Goal: Ask a question

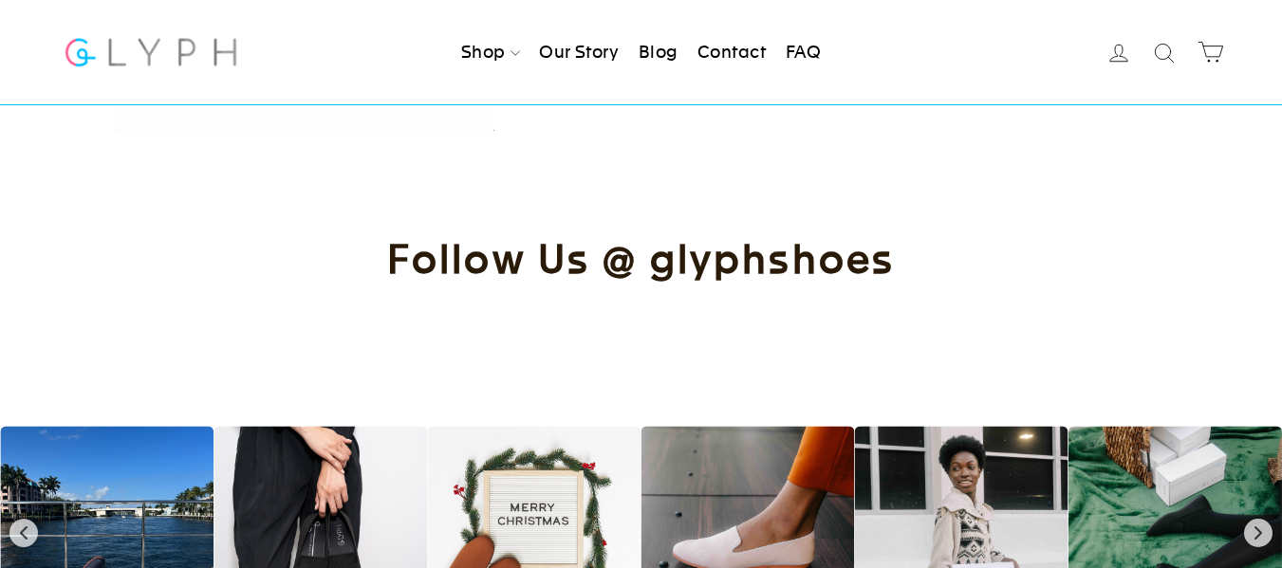
scroll to position [2165, 0]
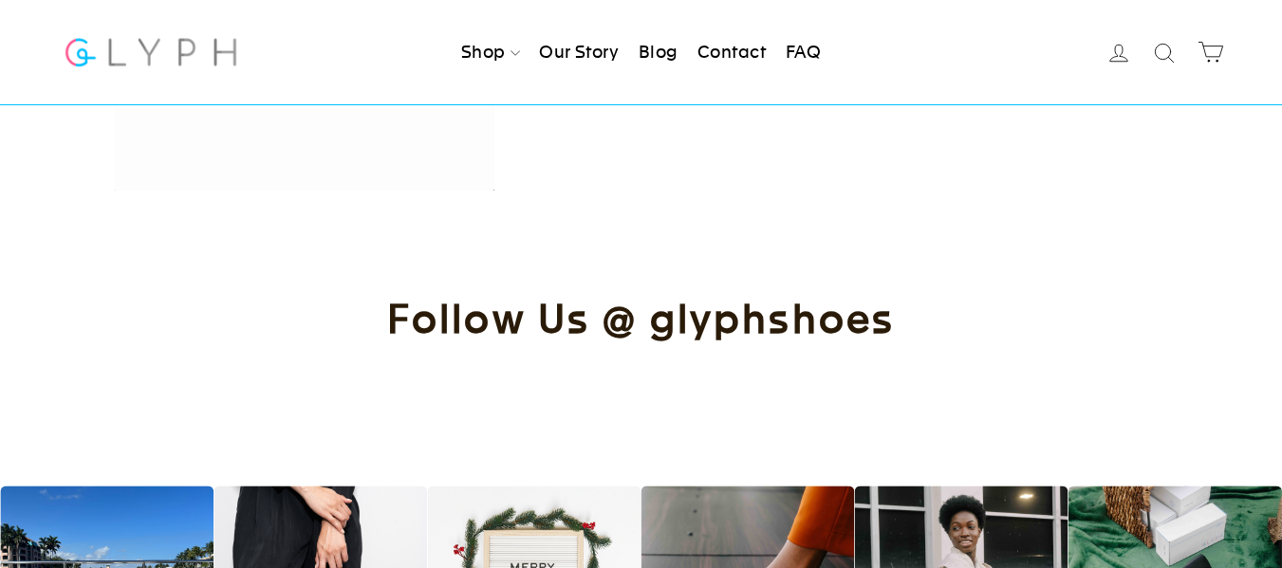
click at [744, 48] on link "Contact" at bounding box center [731, 52] width 83 height 42
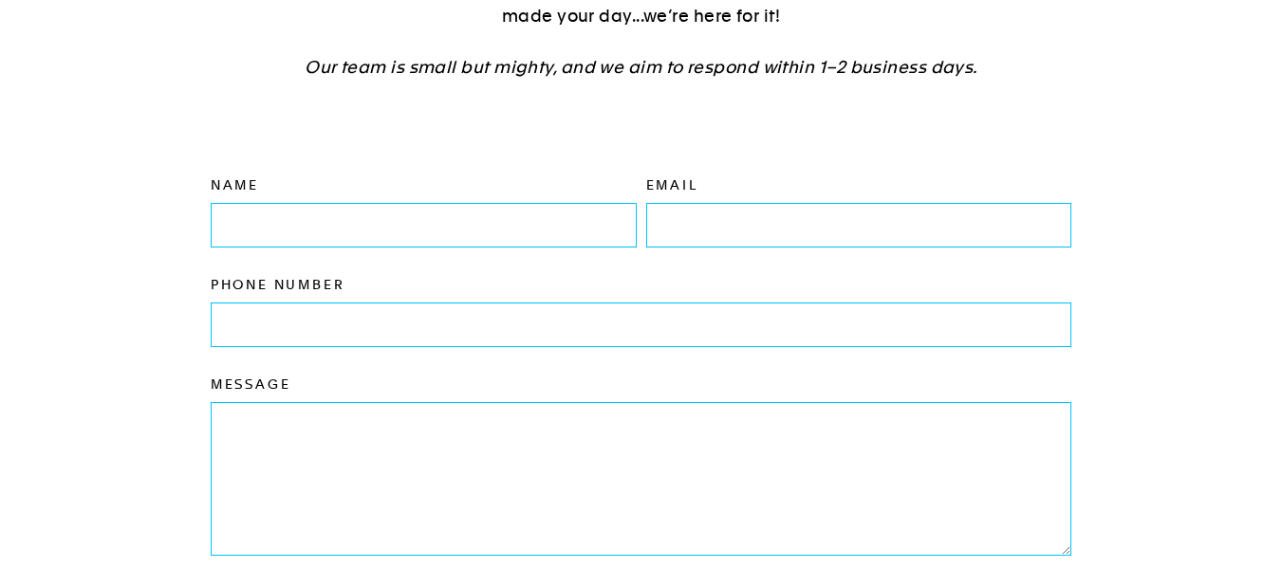
scroll to position [221, 0]
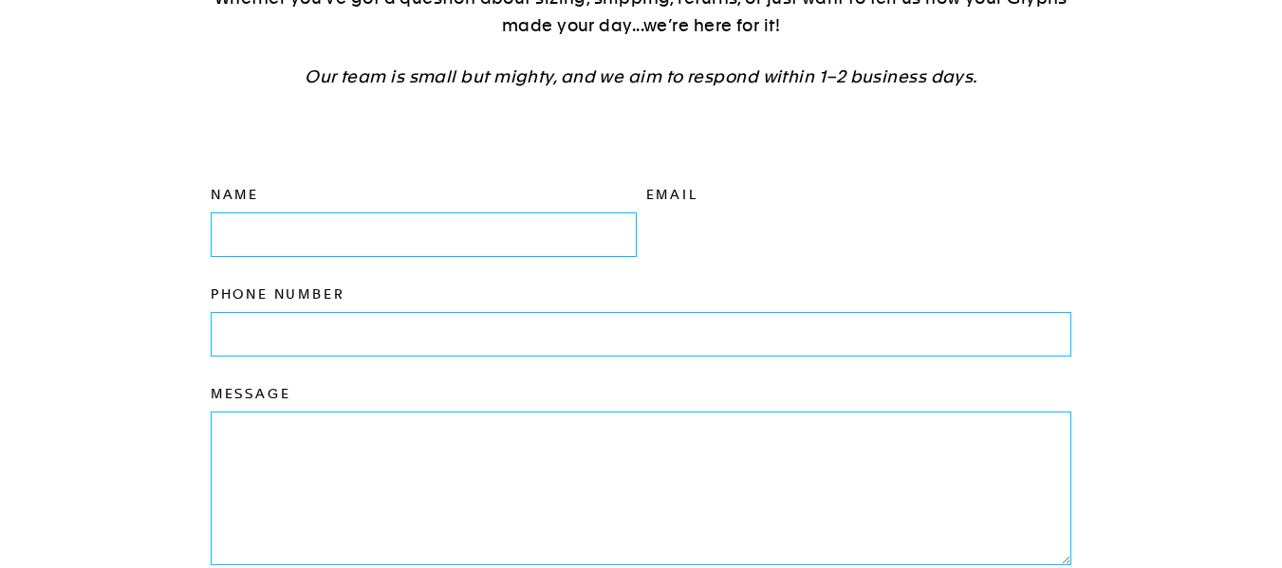
click at [733, 245] on input "Email" at bounding box center [859, 234] width 426 height 43
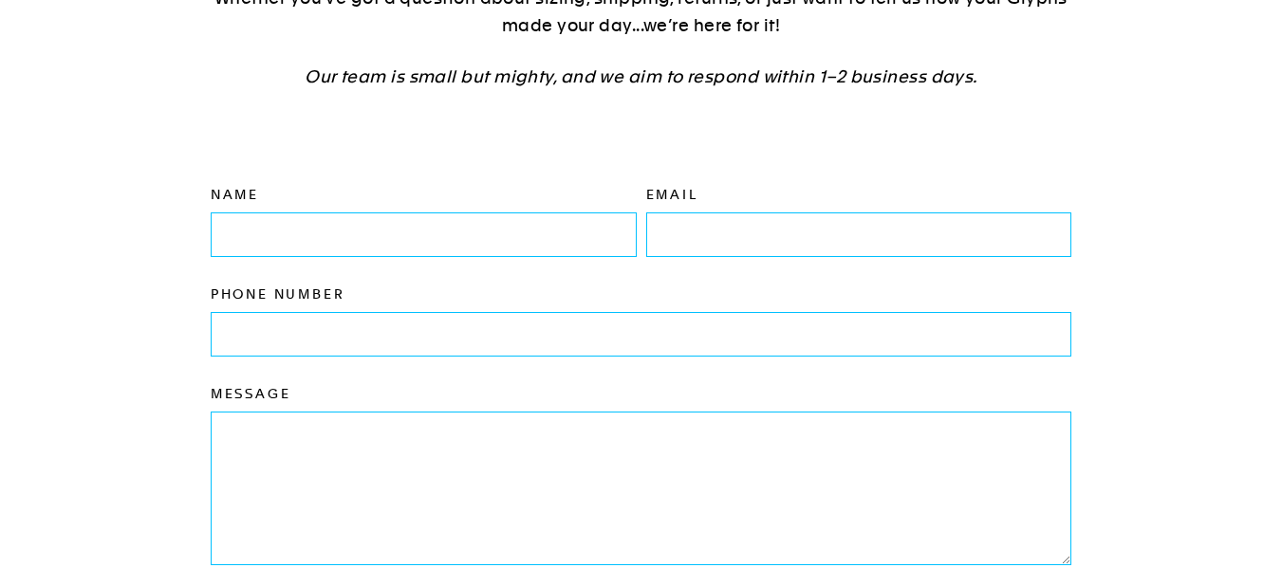
drag, startPoint x: 733, startPoint y: 245, endPoint x: 710, endPoint y: 260, distance: 28.2
click at [706, 261] on div "Email" at bounding box center [854, 236] width 435 height 100
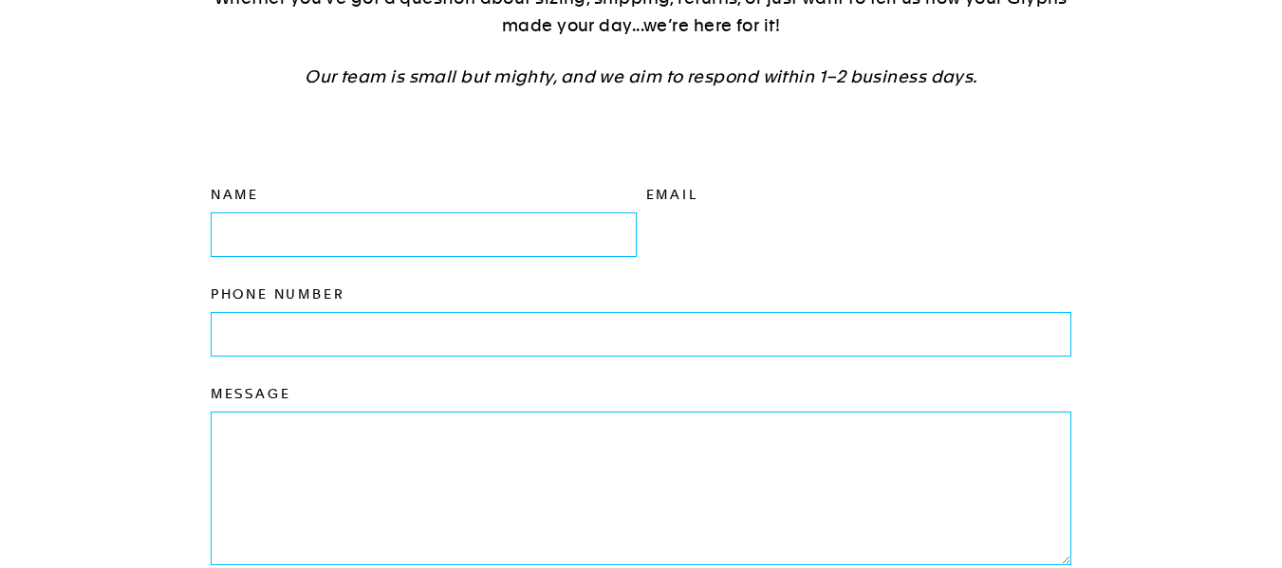
click at [765, 241] on input "Email" at bounding box center [859, 234] width 426 height 43
type input "[EMAIL_ADDRESS][DOMAIN_NAME]"
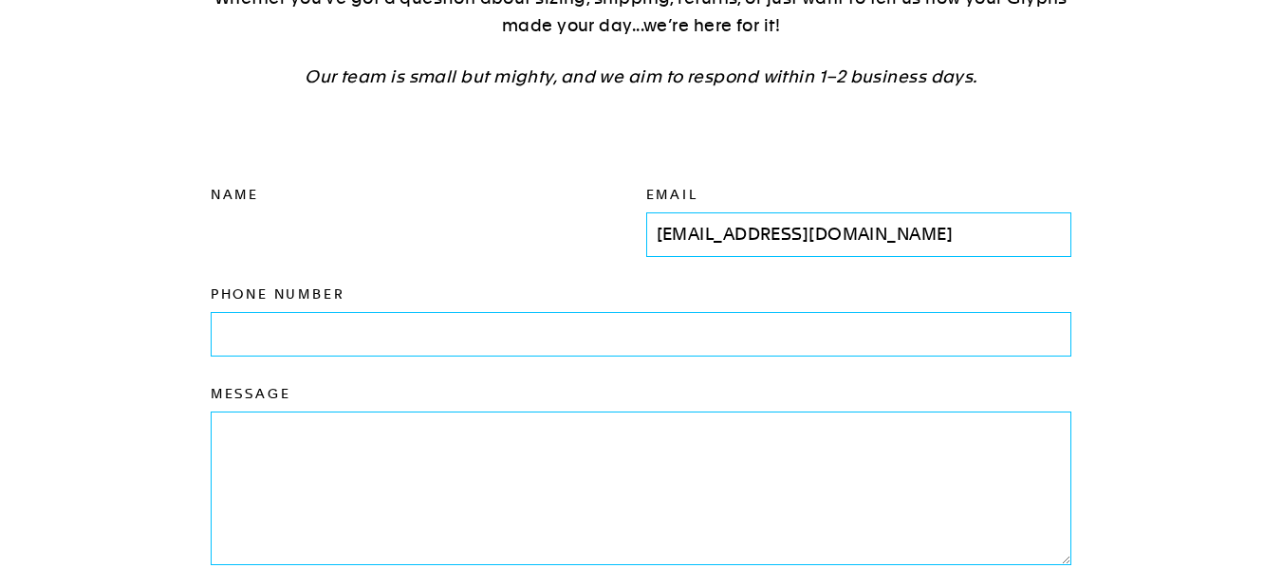
click at [464, 231] on input "Name" at bounding box center [424, 234] width 426 height 43
type input "[PERSON_NAME]"
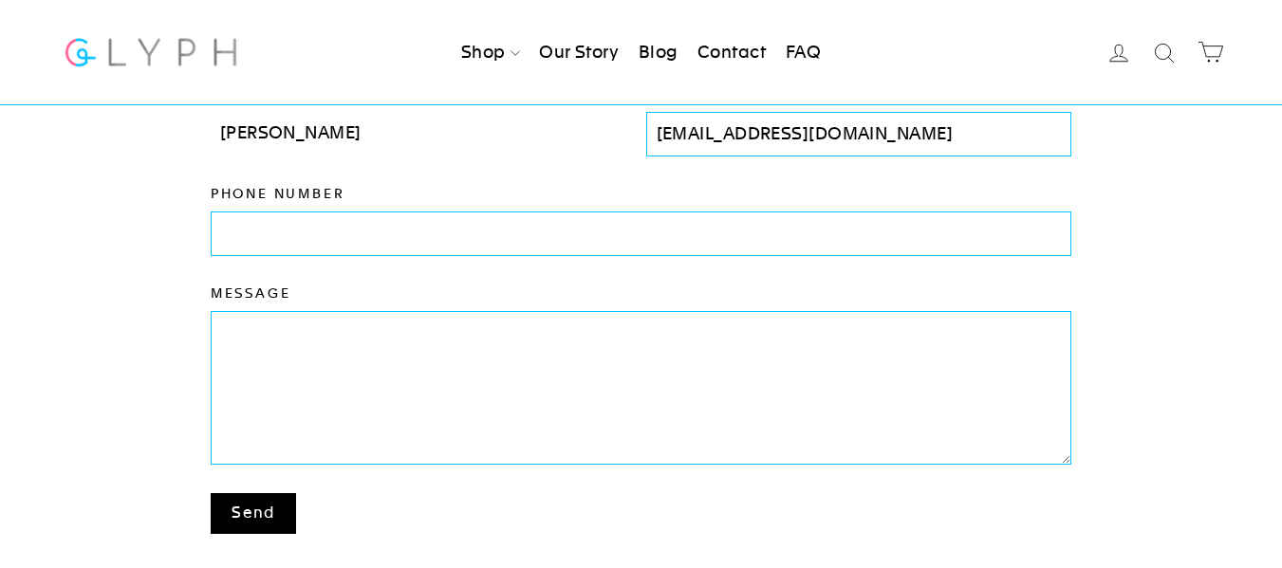
scroll to position [100, 0]
